Goal: Find specific page/section: Find specific page/section

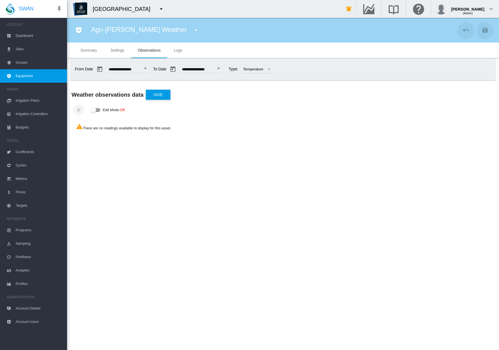
click at [158, 9] on md-icon "icon-menu-down" at bounding box center [161, 9] width 7 height 7
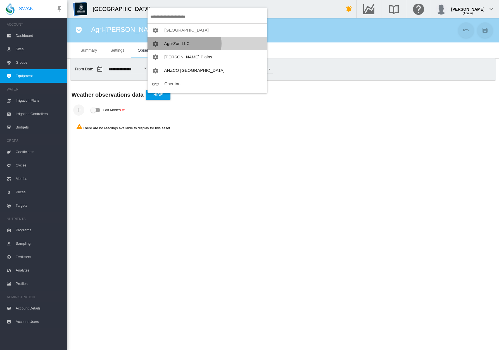
click at [182, 44] on span "Agri-Zon LLC" at bounding box center [176, 43] width 25 height 5
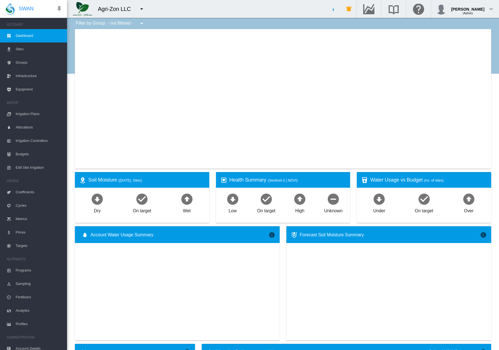
type input "**********"
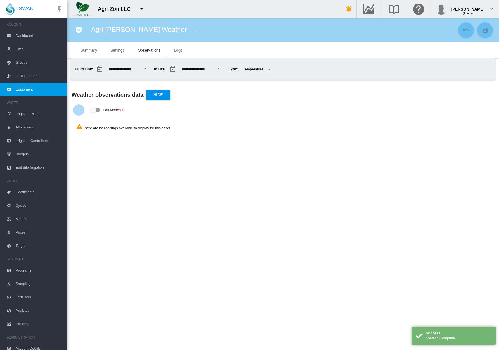
click at [300, 164] on section "Agri-[PERSON_NAME] Weather aaaa (Depth Meter) aaaa (Flow Meter) abc [PERSON_NAM…" at bounding box center [283, 184] width 432 height 333
click at [193, 32] on md-icon "icon-menu-down" at bounding box center [196, 30] width 7 height 7
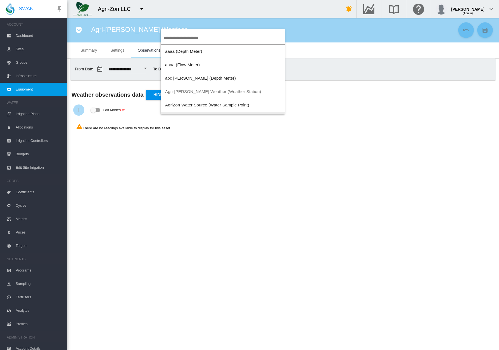
scroll to position [11, 0]
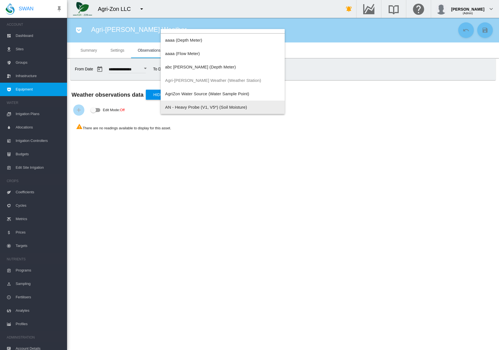
click at [243, 156] on md-backdrop at bounding box center [249, 175] width 499 height 350
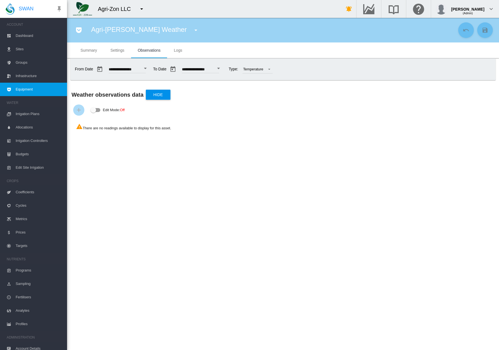
click at [193, 31] on md-icon "icon-menu-down" at bounding box center [196, 30] width 7 height 7
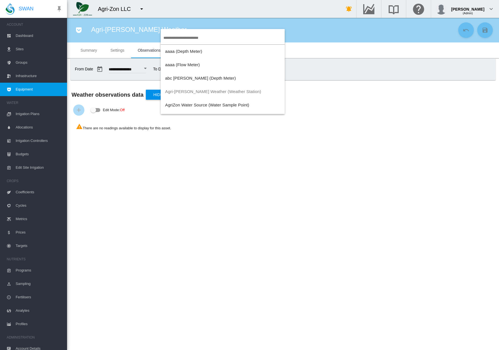
click at [223, 105] on md-backdrop at bounding box center [249, 175] width 499 height 350
click at [220, 105] on span "AgriZon Water Source (Water Sample Point)" at bounding box center [207, 105] width 84 height 5
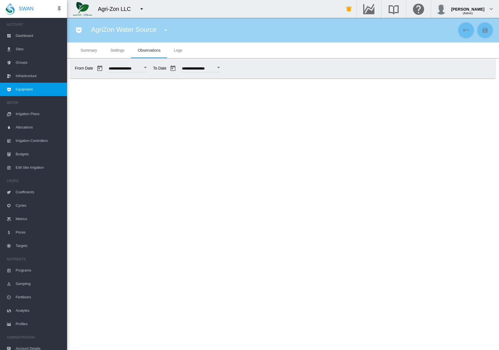
click at [164, 32] on md-icon "icon-menu-down" at bounding box center [165, 30] width 7 height 7
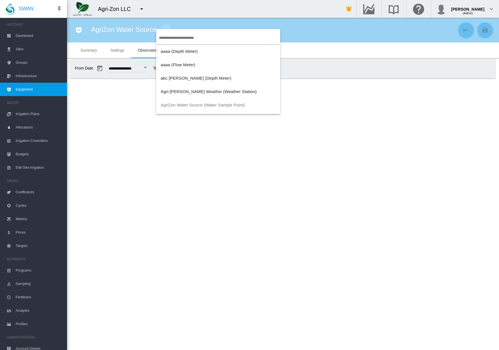
click at [181, 91] on md-backdrop at bounding box center [249, 175] width 499 height 350
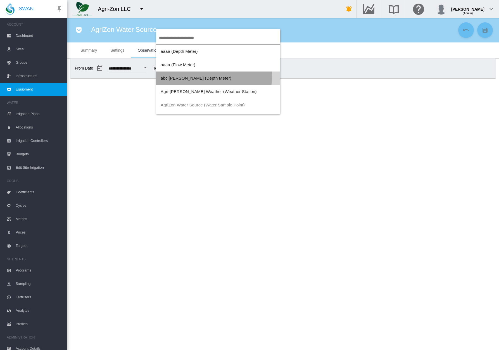
click at [203, 76] on span "abc [PERSON_NAME] (Depth Meter)" at bounding box center [196, 78] width 71 height 5
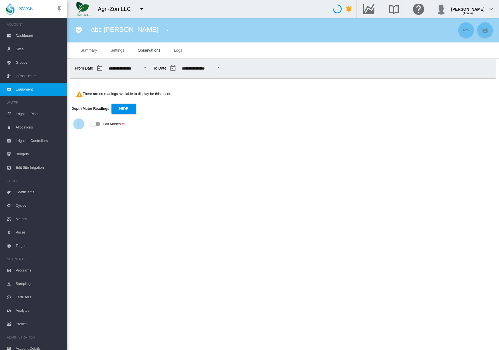
click at [152, 160] on section "abc [PERSON_NAME] aaaa (Depth Meter) aaaa (Flow Meter) abc [PERSON_NAME] (Depth…" at bounding box center [283, 184] width 432 height 333
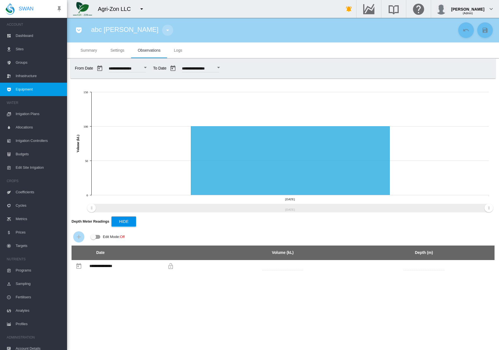
click at [164, 30] on md-icon "icon-menu-down" at bounding box center [167, 30] width 7 height 7
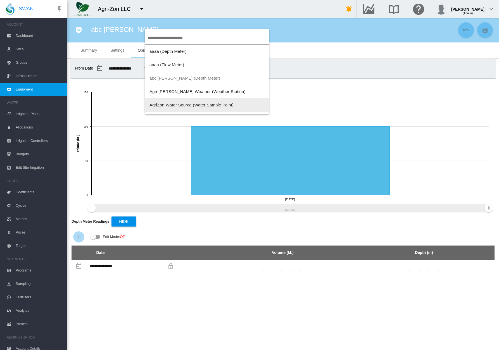
click at [177, 103] on span "AgriZon Water Source (Water Sample Point)" at bounding box center [192, 105] width 84 height 5
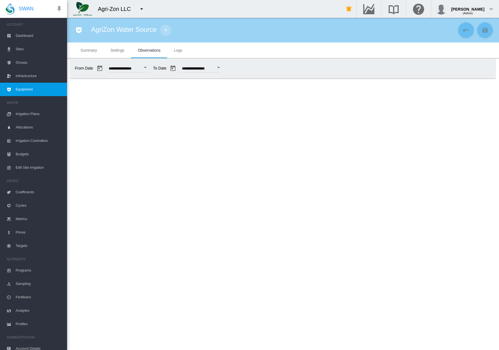
click at [163, 32] on md-icon "icon-menu-down" at bounding box center [165, 30] width 7 height 7
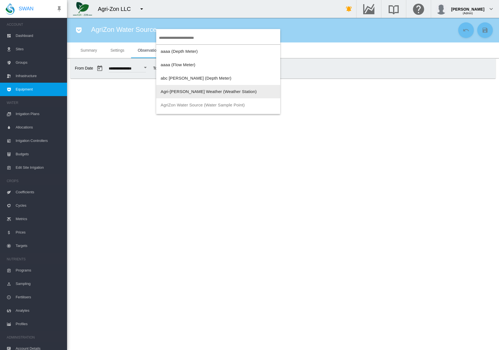
click at [196, 90] on span "Agri-[PERSON_NAME] Weather (Weather Station)" at bounding box center [209, 91] width 96 height 5
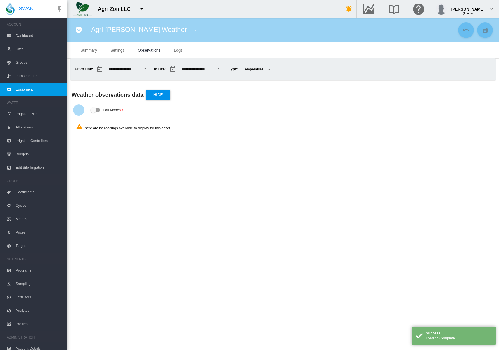
click at [140, 9] on md-icon "icon-menu-down" at bounding box center [141, 9] width 7 height 7
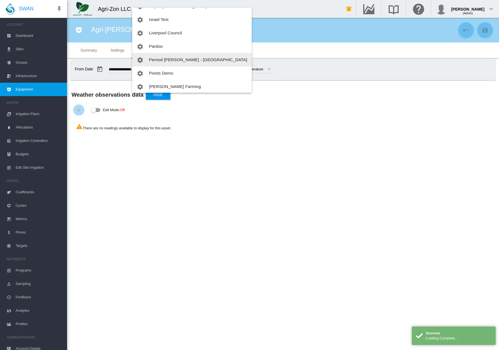
scroll to position [161, 0]
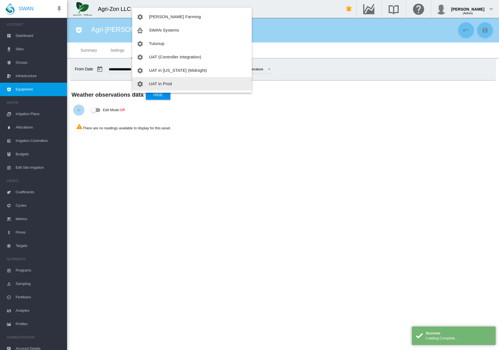
click at [194, 165] on md-backdrop at bounding box center [249, 175] width 499 height 350
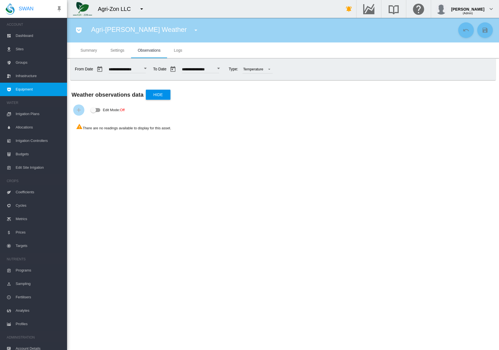
click at [190, 28] on button "button" at bounding box center [195, 30] width 11 height 11
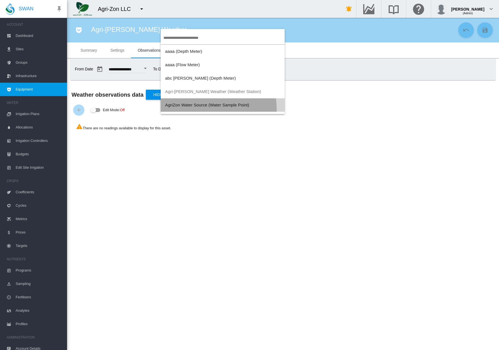
click at [186, 110] on button "AgriZon Water Source (Water Sample Point)" at bounding box center [223, 104] width 124 height 13
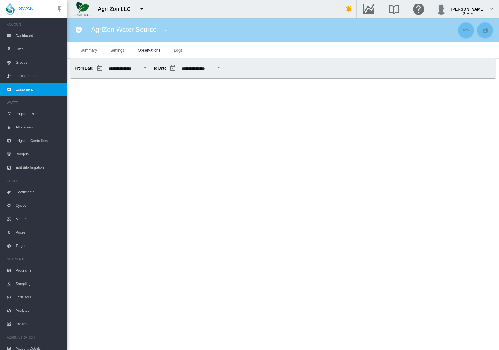
click at [254, 203] on section "AgriZon Water Source aaaa (Depth Meter) aaaa (Flow Meter) abc [PERSON_NAME] (De…" at bounding box center [283, 184] width 432 height 333
